Goal: Navigation & Orientation: Find specific page/section

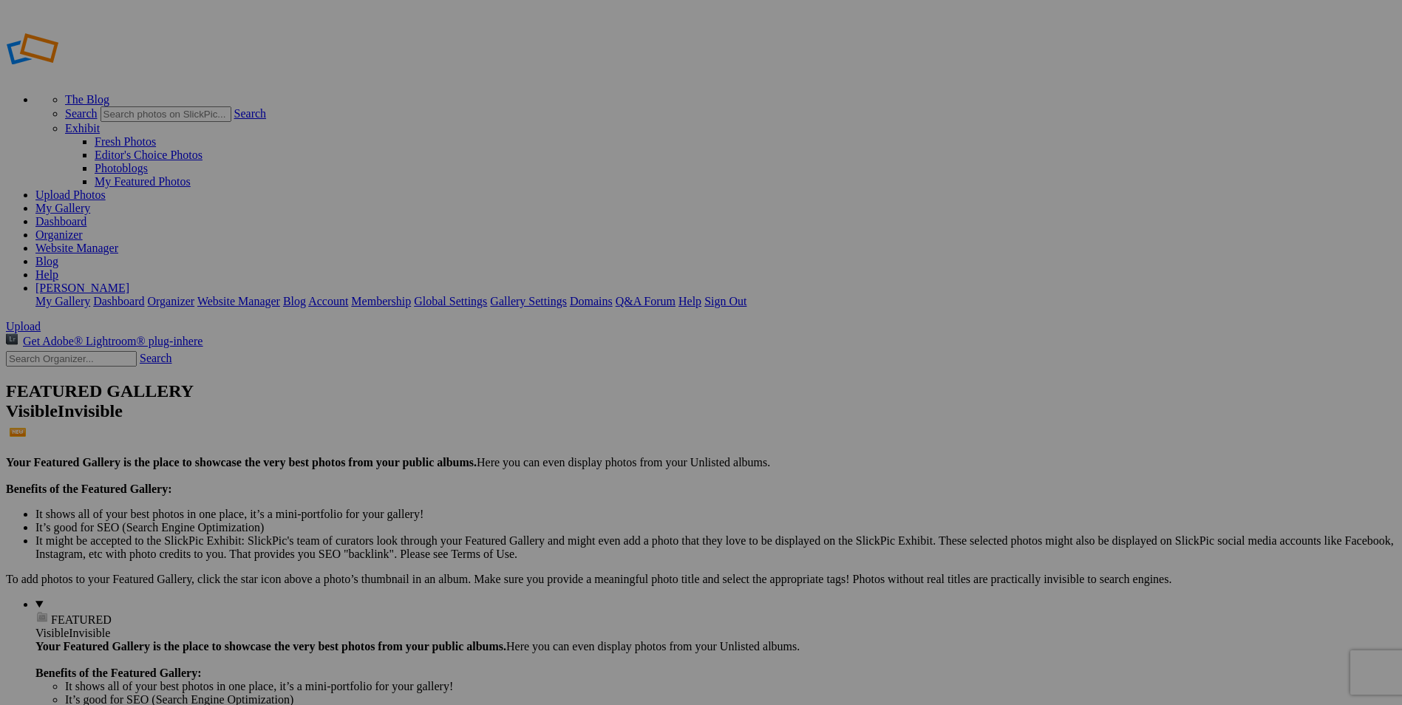
type input "Coffs Harbour Showground - Coffs Harbour NSW"
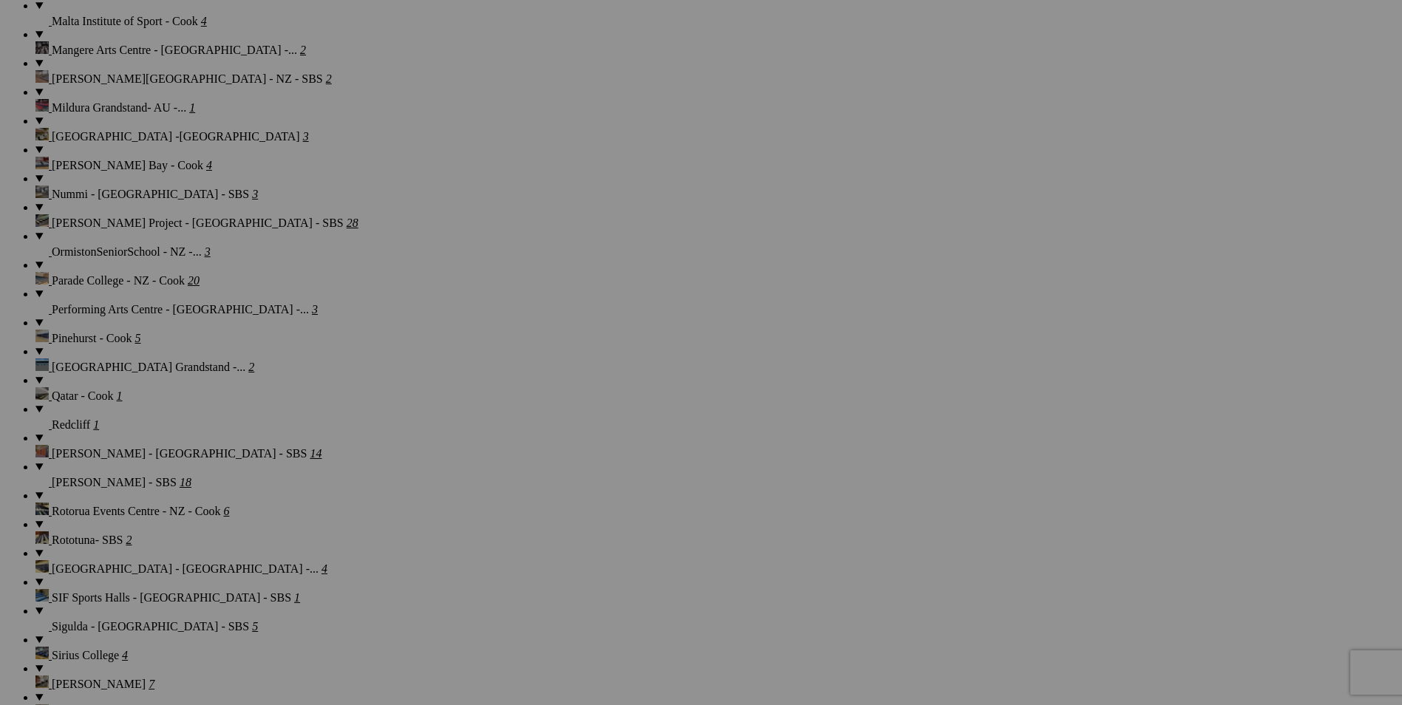
scroll to position [1995, 0]
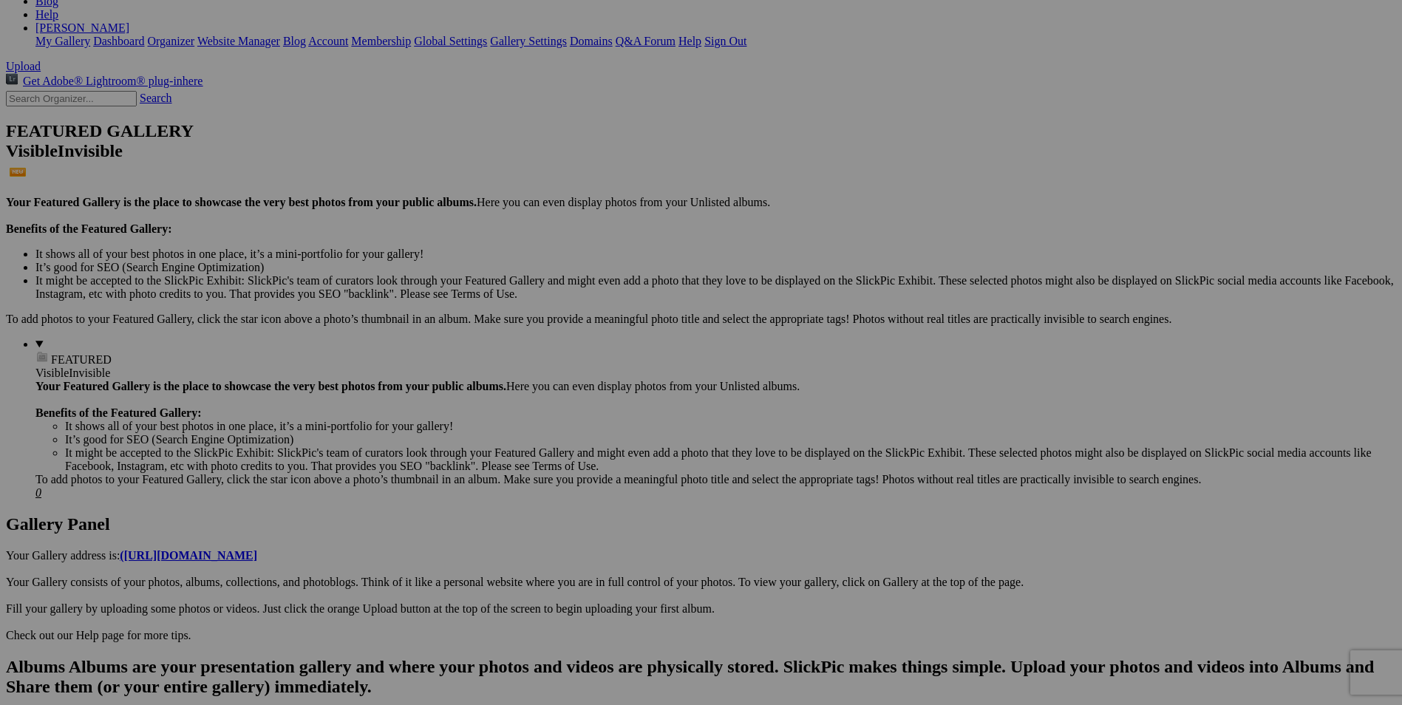
scroll to position [296, 0]
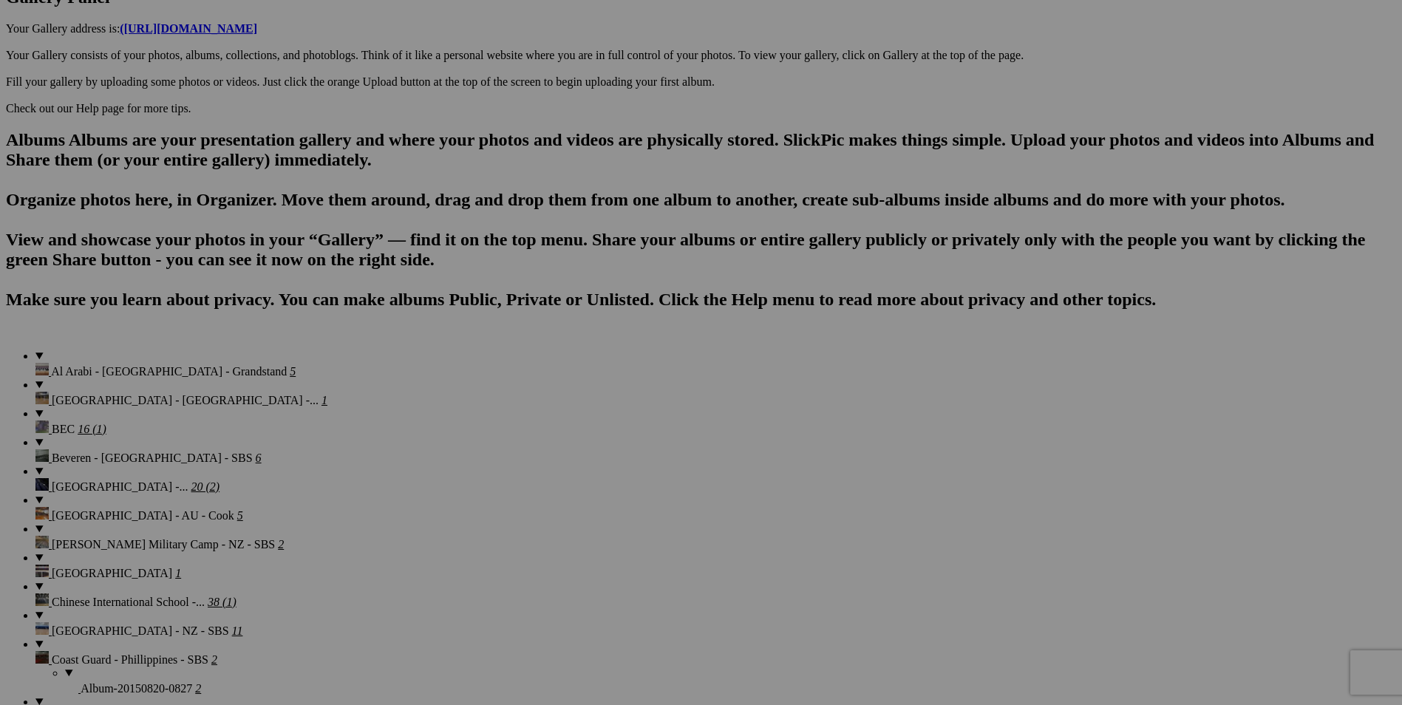
scroll to position [813, 0]
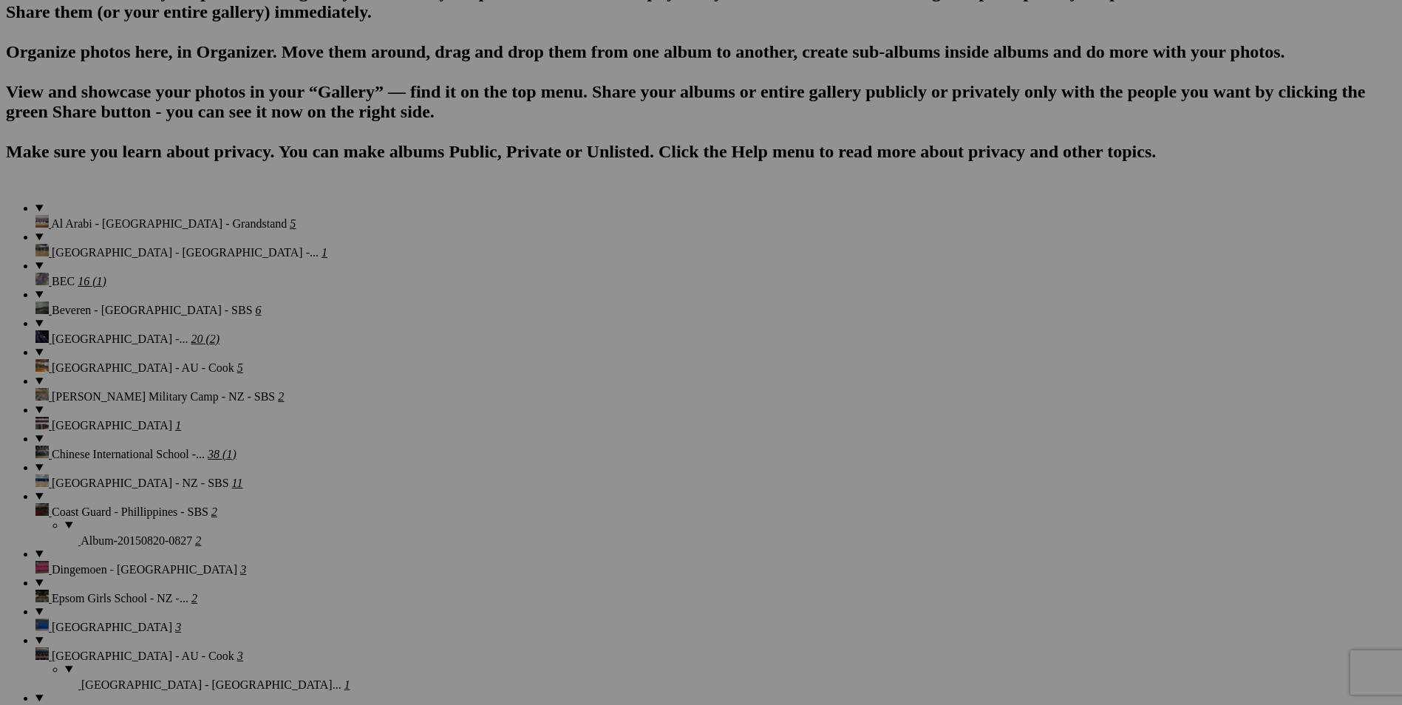
scroll to position [960, 0]
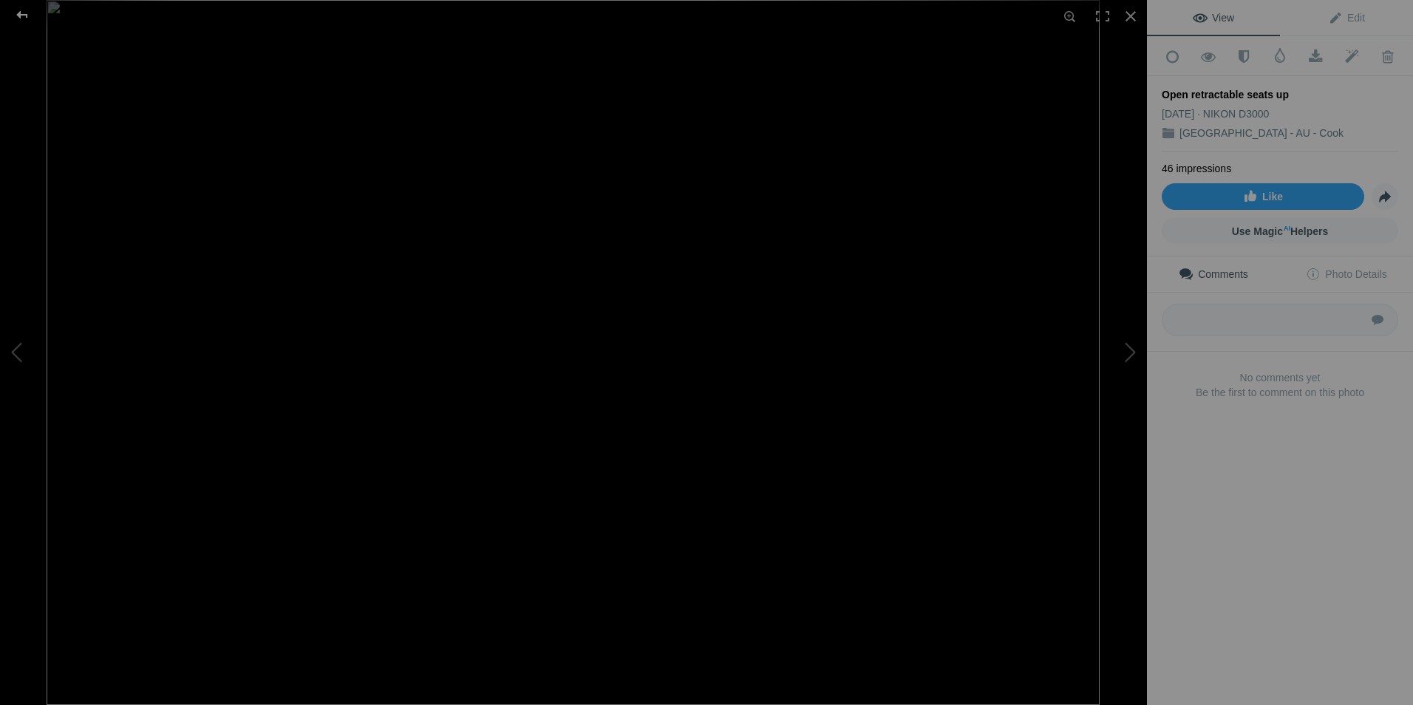
click at [21, 15] on div at bounding box center [22, 15] width 53 height 30
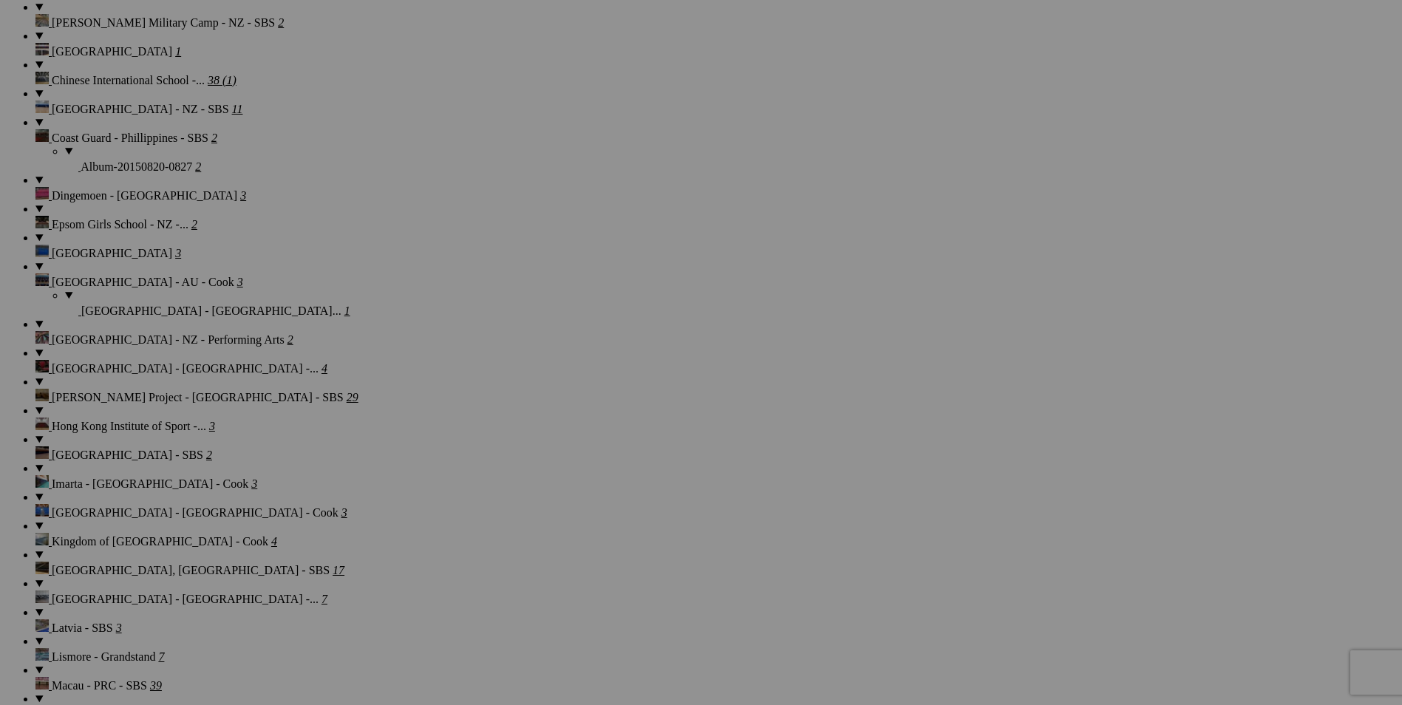
scroll to position [1330, 0]
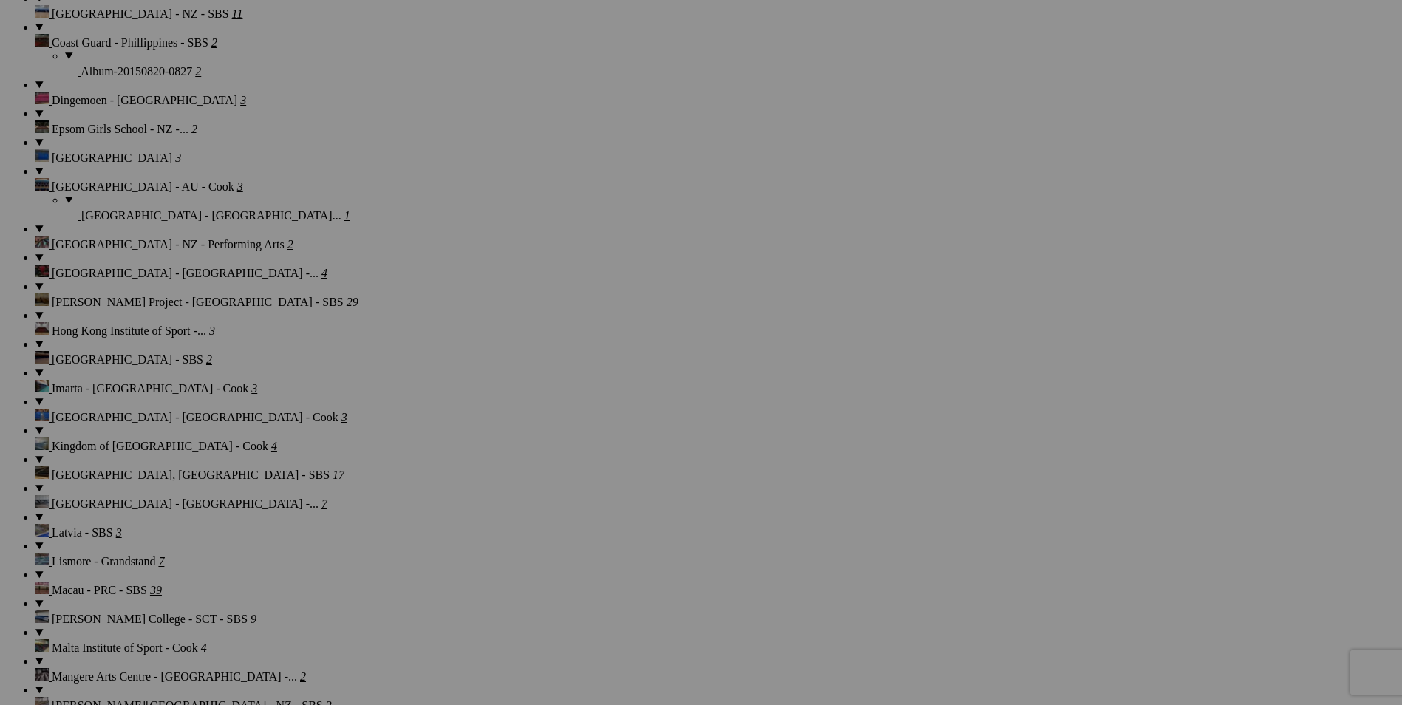
scroll to position [1478, 0]
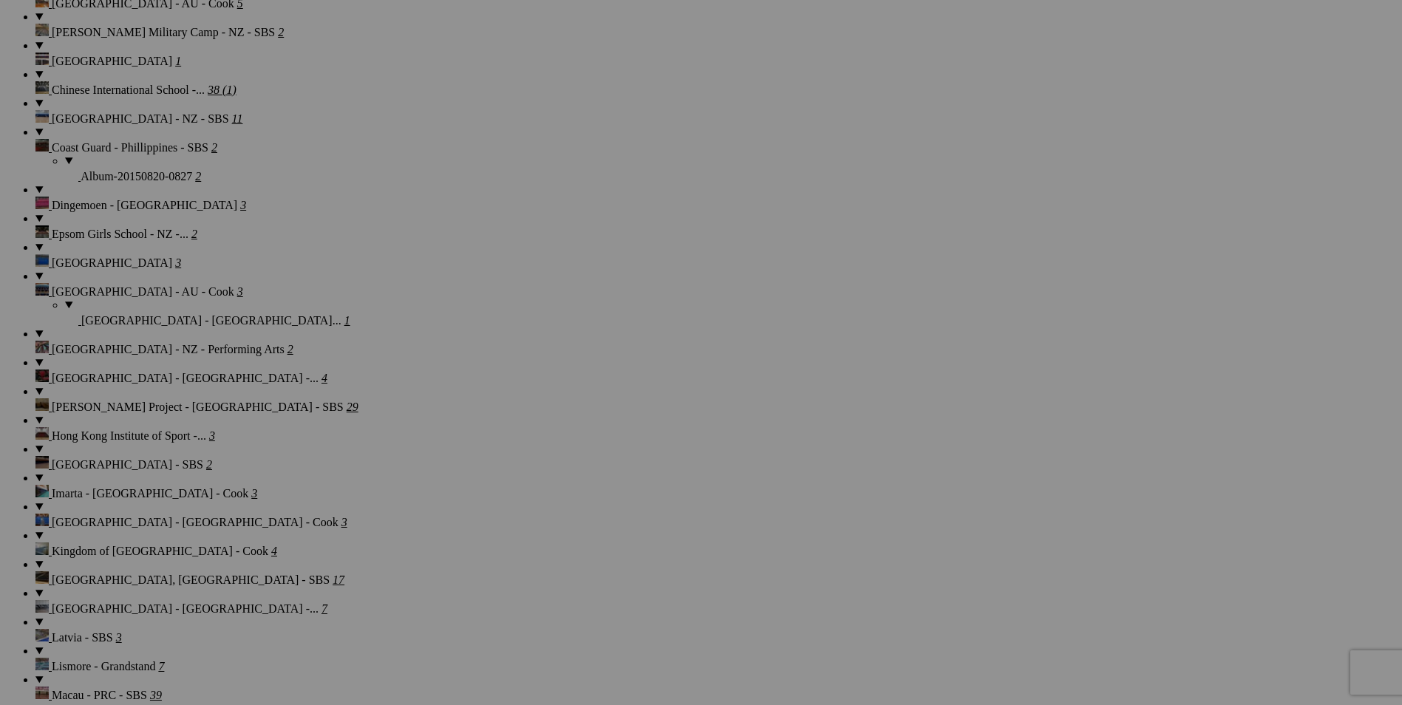
scroll to position [1330, 0]
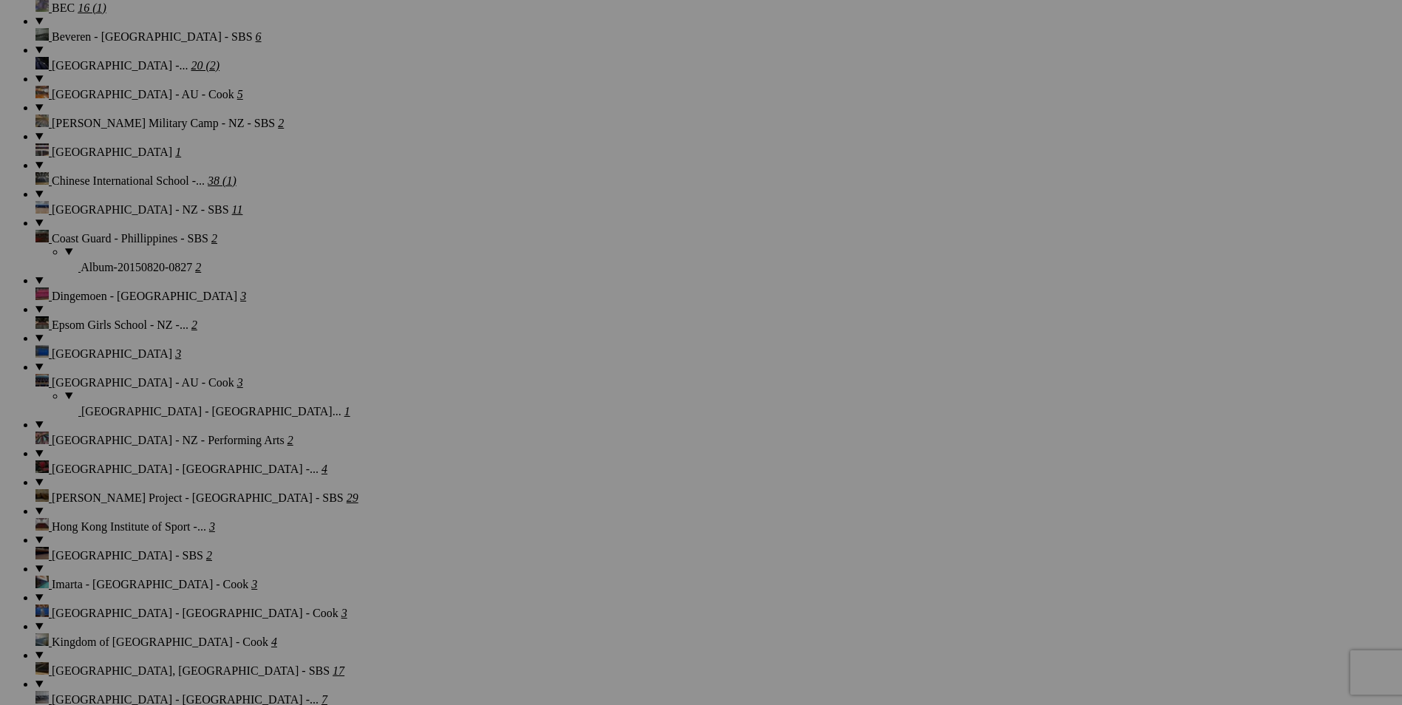
scroll to position [1182, 0]
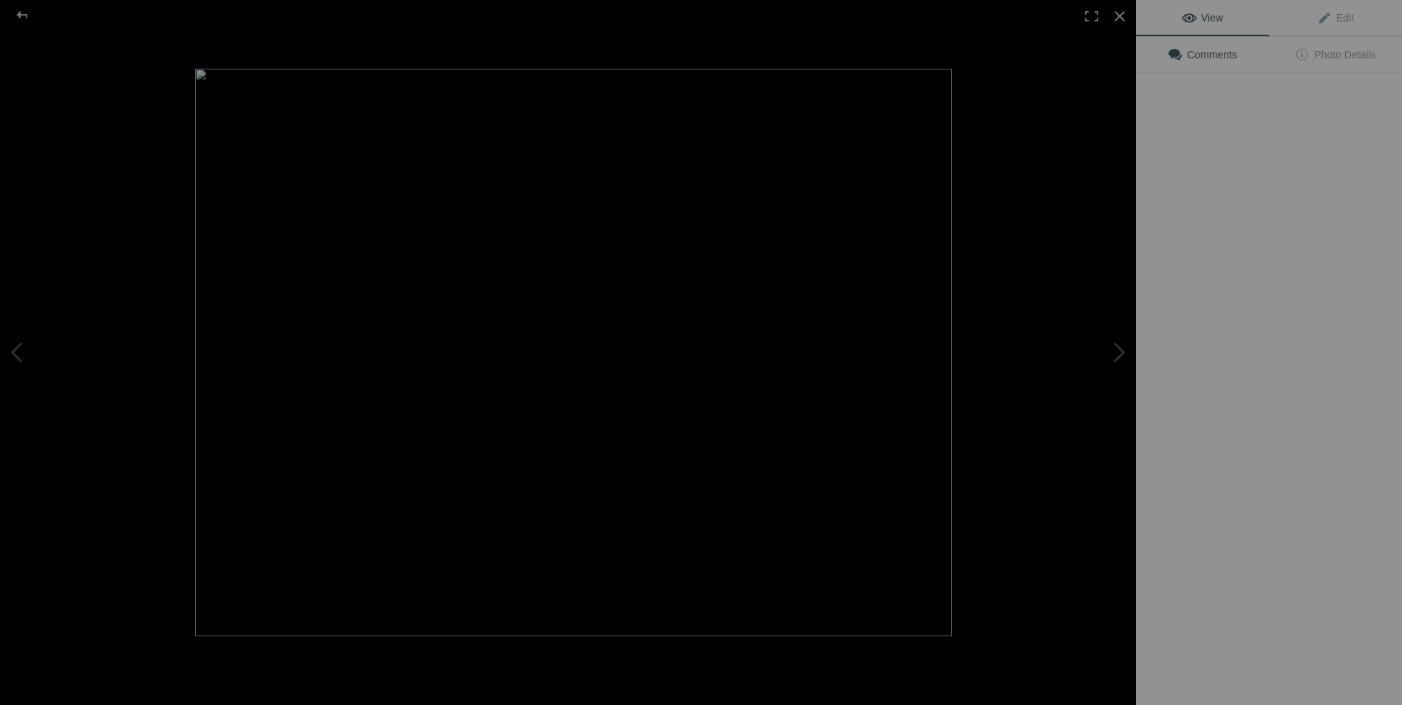
scroll to position [1021, 0]
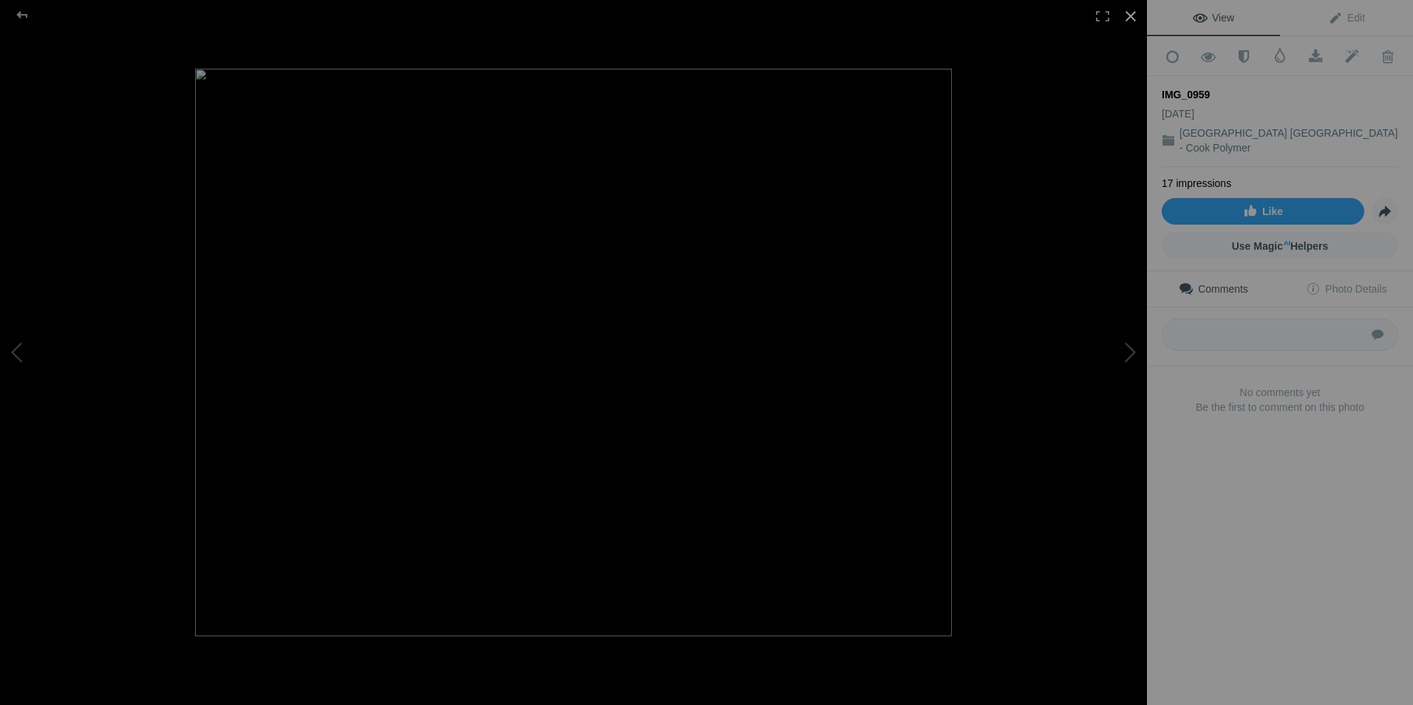
click at [1130, 15] on div at bounding box center [1130, 16] width 33 height 33
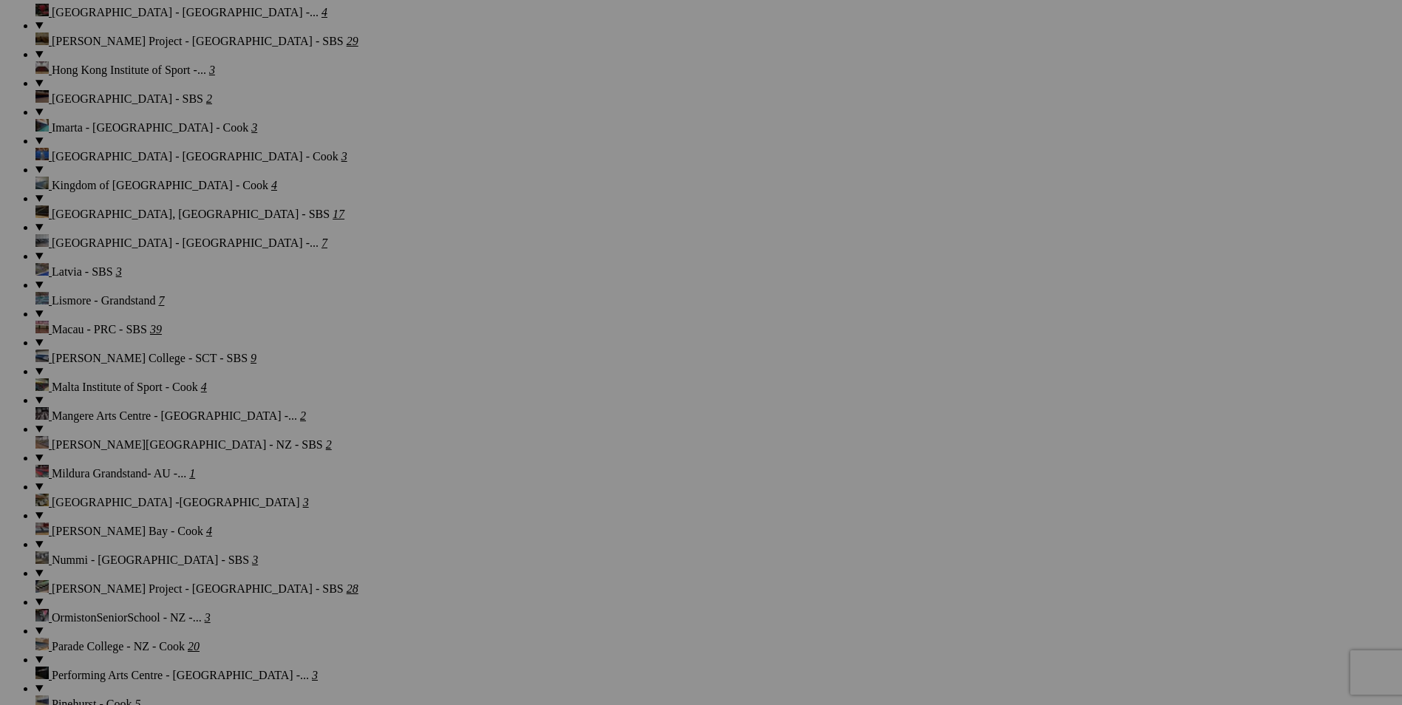
scroll to position [1699, 0]
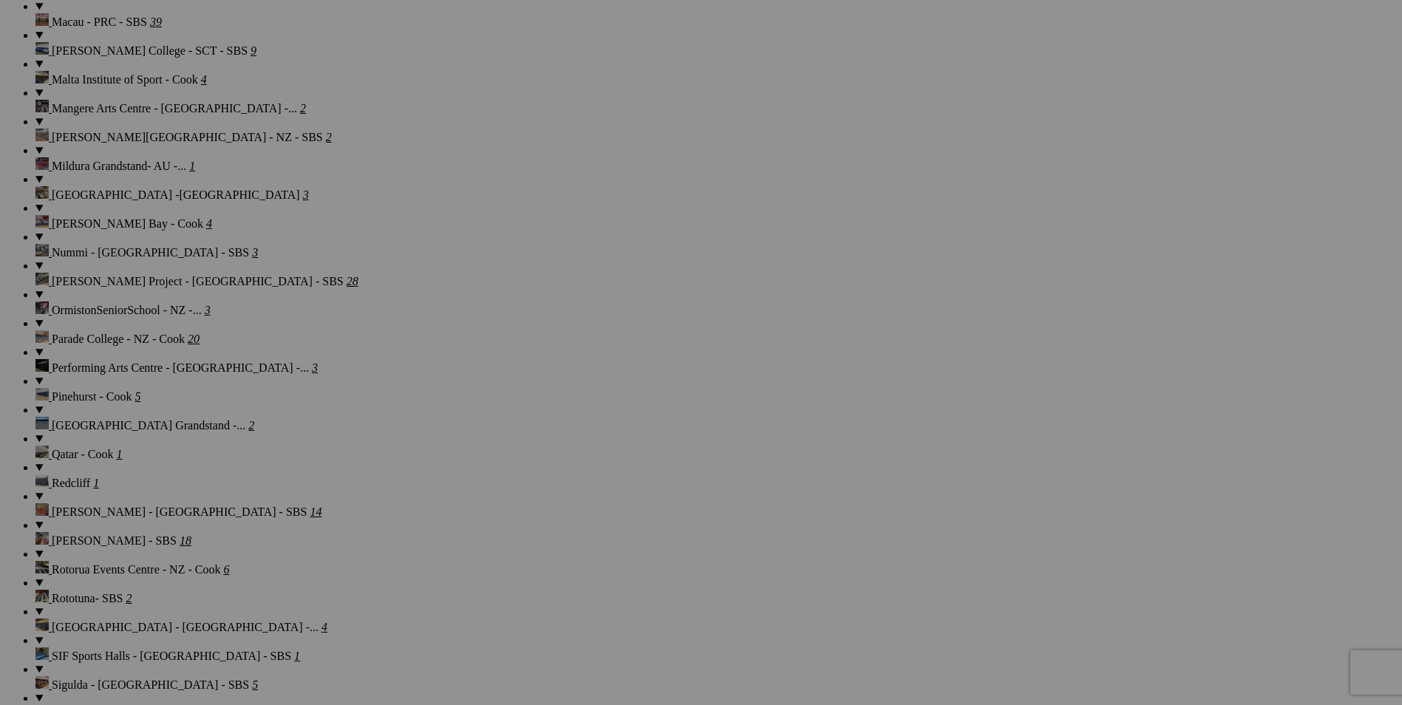
scroll to position [1995, 0]
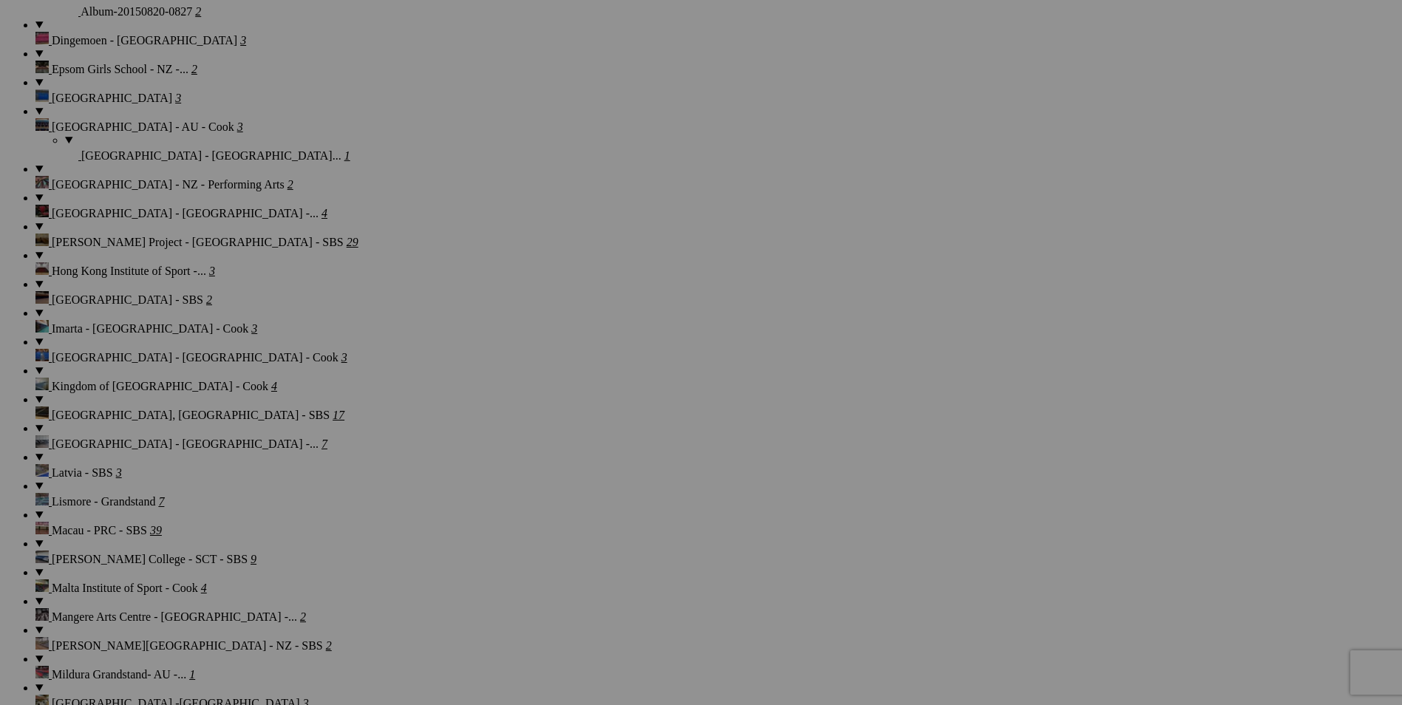
scroll to position [1478, 0]
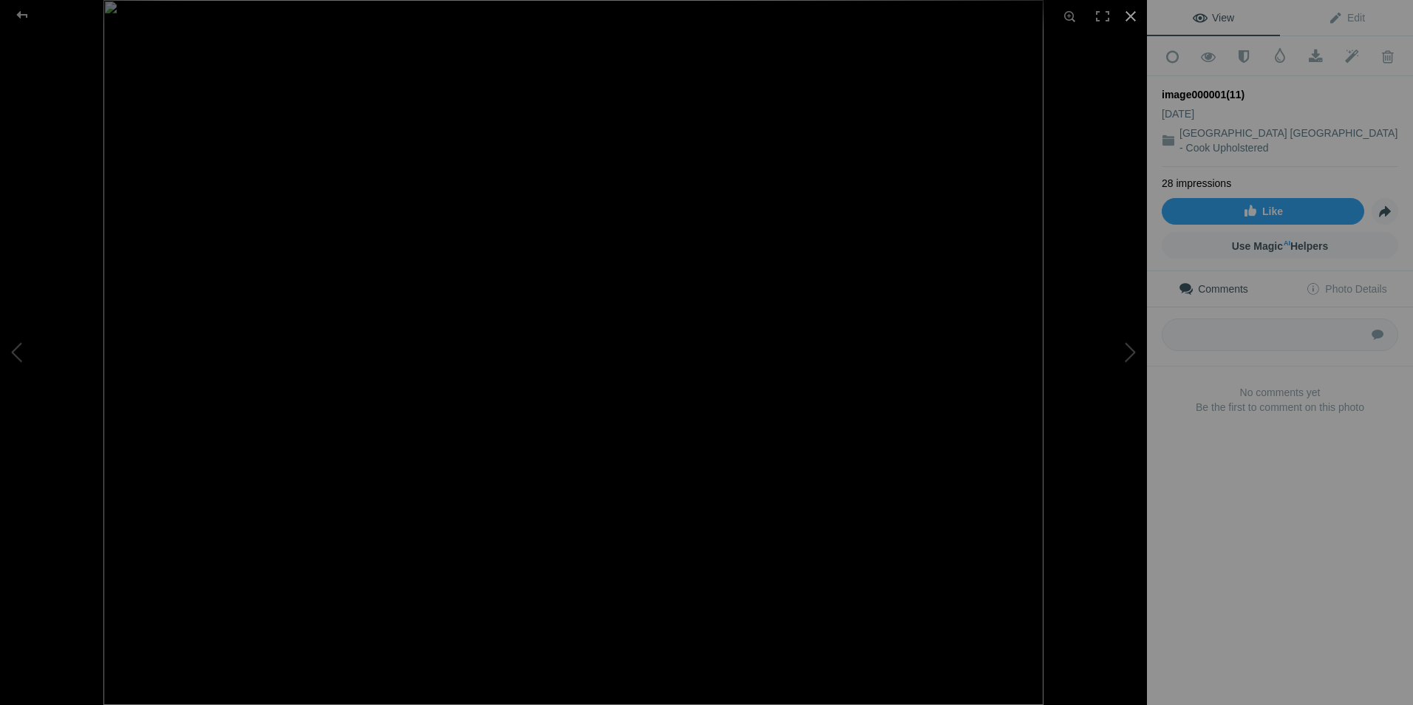
click at [1136, 15] on div at bounding box center [1130, 16] width 33 height 33
